Goal: Task Accomplishment & Management: Use online tool/utility

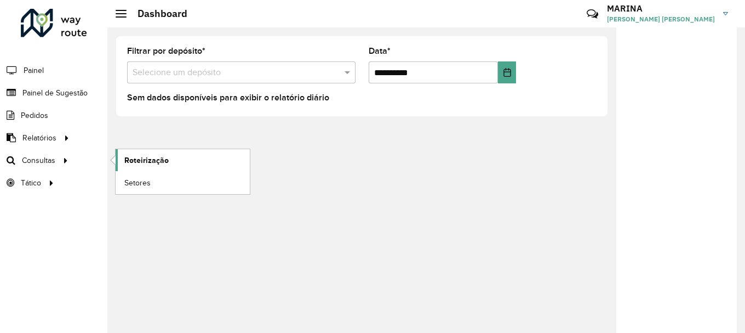
click at [153, 155] on span "Roteirização" at bounding box center [146, 161] width 44 height 12
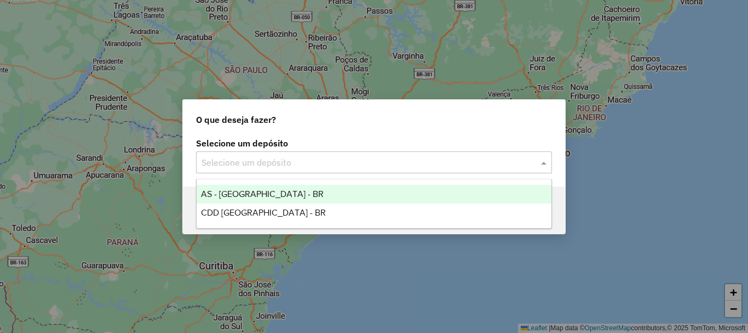
click at [276, 168] on input "text" at bounding box center [363, 162] width 323 height 13
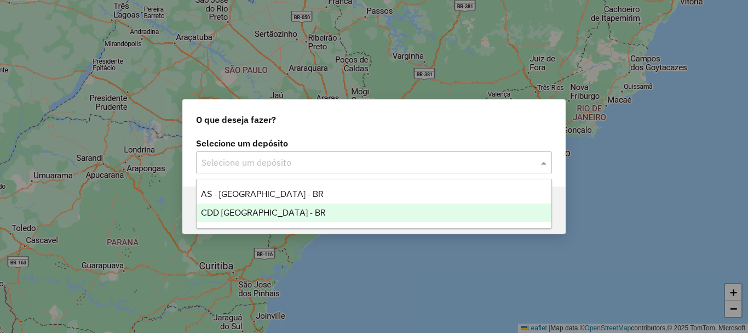
click at [265, 215] on span "CDD Brasilia - BR" at bounding box center [263, 212] width 125 height 9
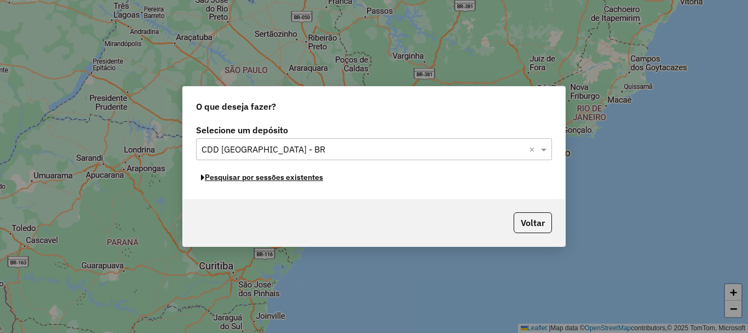
click at [283, 176] on button "Pesquisar por sessões existentes" at bounding box center [262, 177] width 132 height 17
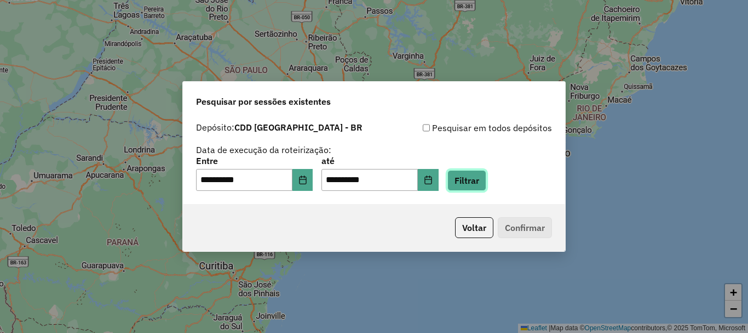
click at [483, 180] on button "Filtrar" at bounding box center [467, 180] width 39 height 21
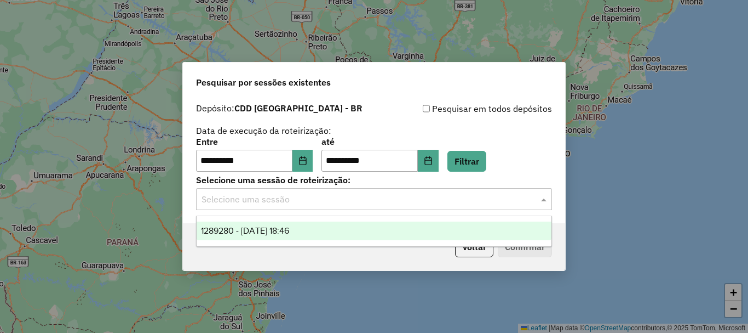
click at [511, 202] on input "text" at bounding box center [363, 199] width 323 height 13
click at [289, 234] on span "1289280 - 06/10/2025 18:46" at bounding box center [245, 230] width 88 height 9
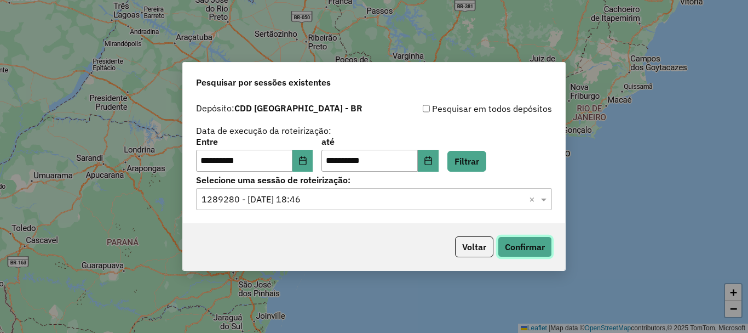
click at [525, 243] on button "Confirmar" at bounding box center [525, 246] width 54 height 21
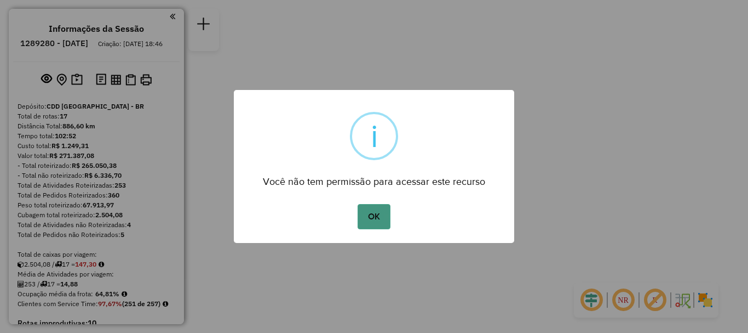
click at [378, 221] on button "OK" at bounding box center [374, 216] width 32 height 25
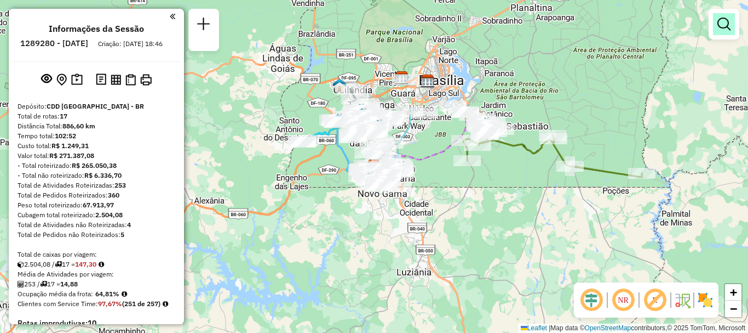
click at [722, 24] on em at bounding box center [724, 24] width 13 height 13
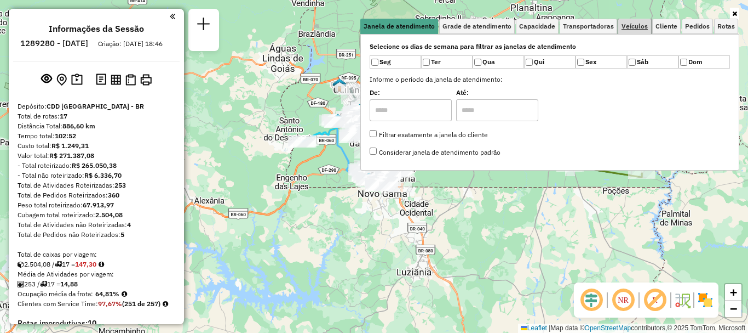
click at [642, 31] on link "Veículos" at bounding box center [635, 26] width 33 height 15
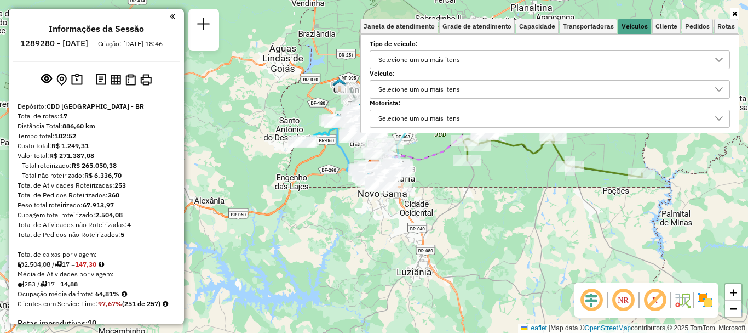
click at [496, 84] on div "Selecione um ou mais itens" at bounding box center [542, 90] width 334 height 18
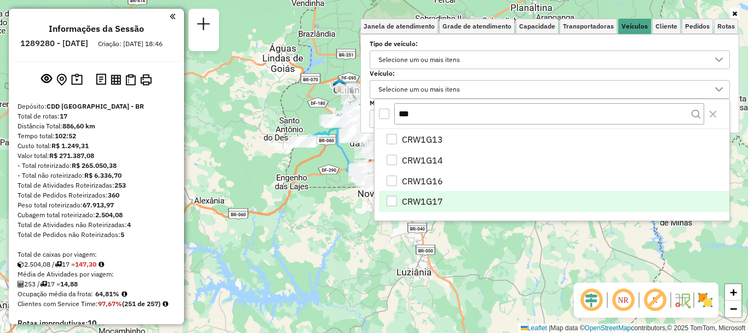
type input "***"
click at [420, 197] on span "CRW1G17" at bounding box center [422, 201] width 41 height 13
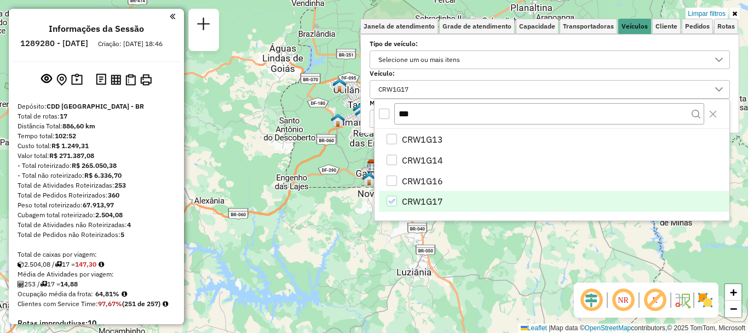
click at [735, 13] on icon at bounding box center [735, 13] width 5 height 7
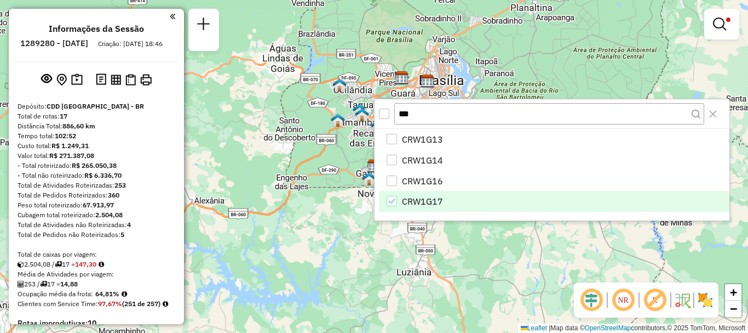
click at [547, 265] on div "Limpar filtros Janela de atendimento Grade de atendimento Capacidade Transporta…" at bounding box center [374, 166] width 748 height 333
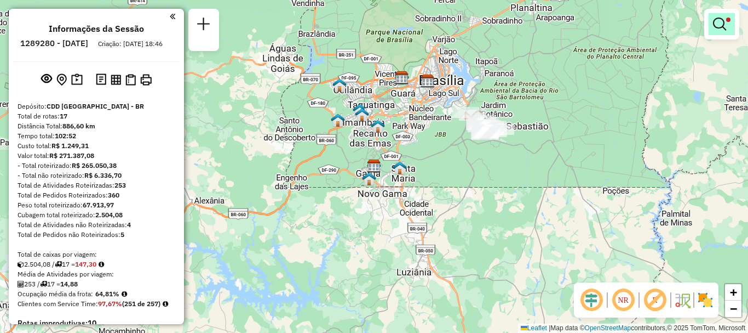
click at [729, 19] on span at bounding box center [729, 20] width 4 height 4
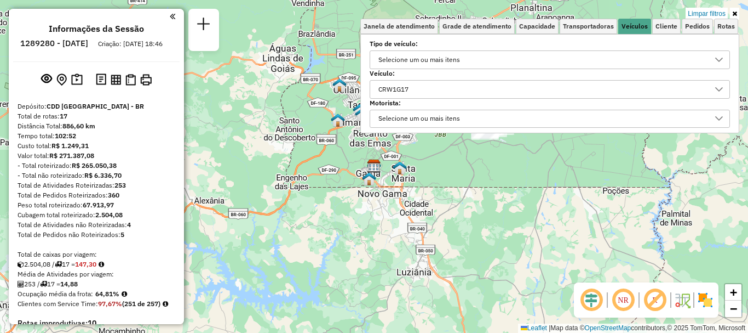
click at [716, 201] on div "Limpar filtros Janela de atendimento Grade de atendimento Capacidade Transporta…" at bounding box center [374, 166] width 748 height 333
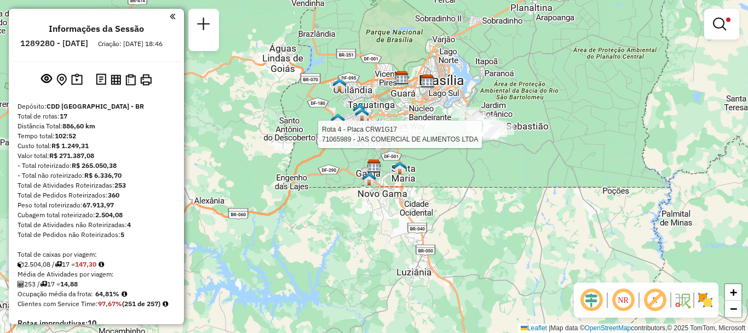
select select "**********"
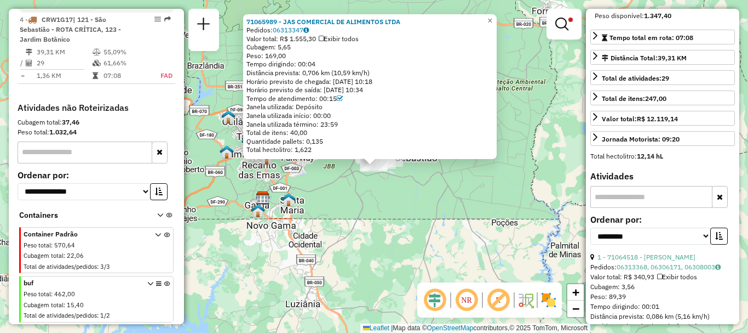
scroll to position [384, 0]
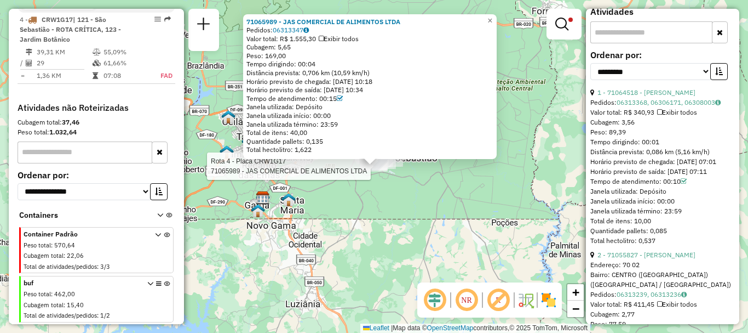
click at [631, 42] on input "text" at bounding box center [652, 32] width 122 height 22
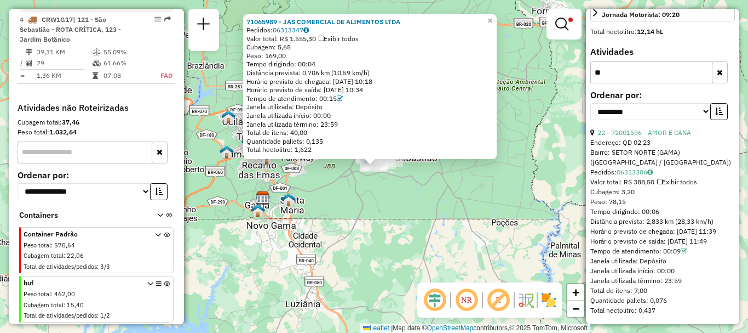
scroll to position [353, 0]
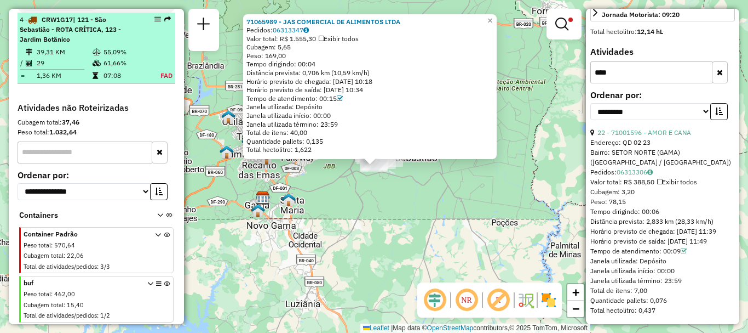
type input "****"
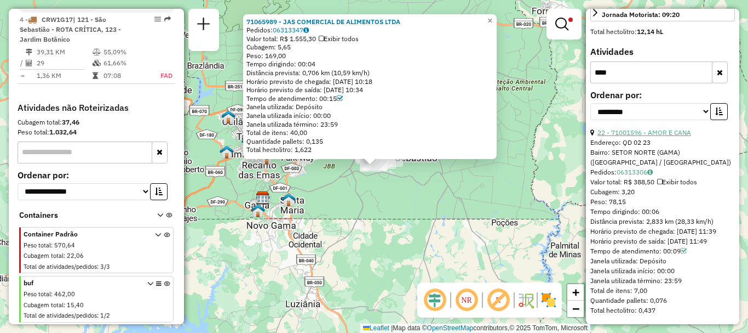
click at [672, 134] on link "22 - 71001596 - AMOR E CANA" at bounding box center [645, 132] width 94 height 8
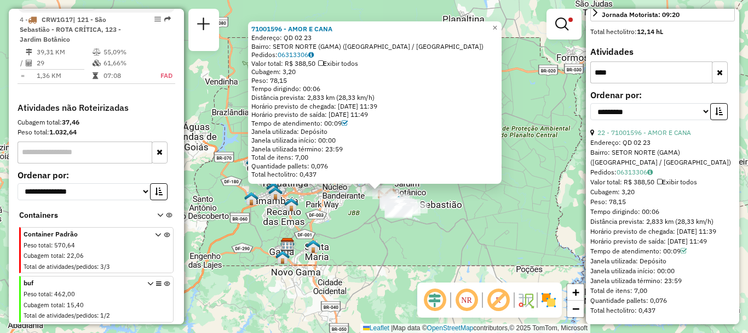
drag, startPoint x: 524, startPoint y: 204, endPoint x: 529, endPoint y: 228, distance: 25.1
click at [529, 228] on div "71001596 - AMOR E CANA Endereço: QD 02 23 Bairro: SETOR NORTE (GAMA) ([GEOGRAPH…" at bounding box center [374, 166] width 748 height 333
